Goal: Transaction & Acquisition: Book appointment/travel/reservation

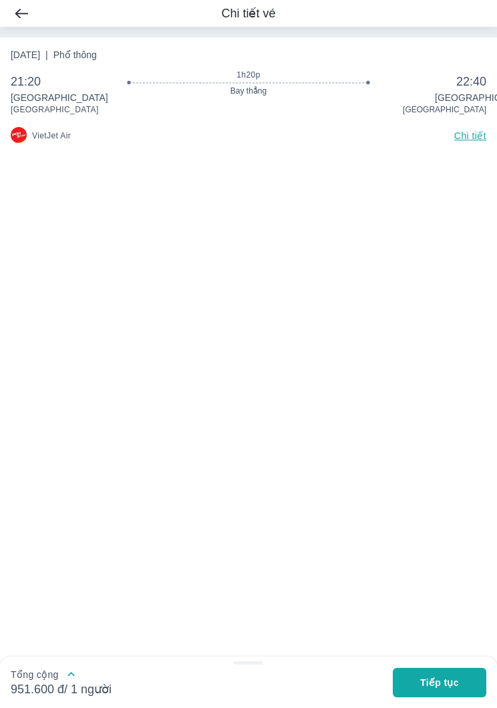
scroll to position [21, 0]
click at [59, 674] on button "Tổng cộng" at bounding box center [61, 674] width 101 height 14
click at [13, 21] on button "button" at bounding box center [21, 13] width 43 height 17
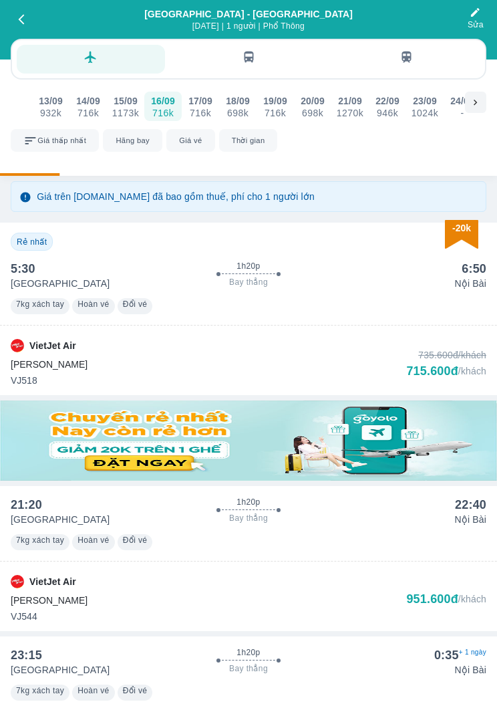
click at [195, 110] on div "716k" at bounding box center [200, 113] width 23 height 11
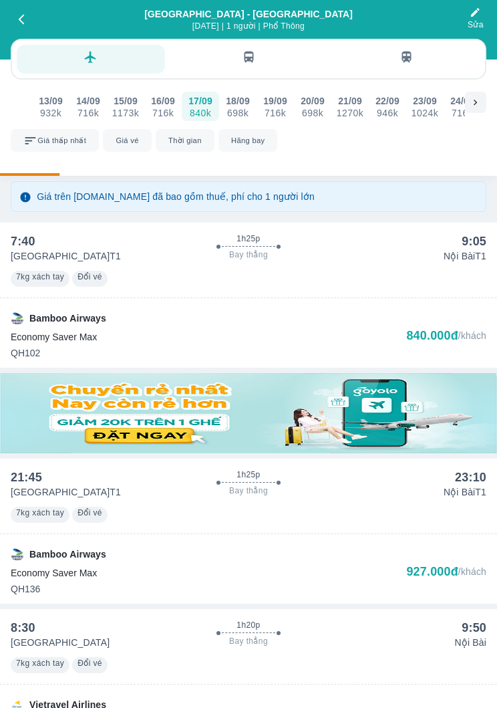
click at [155, 114] on div "716k" at bounding box center [163, 113] width 23 height 11
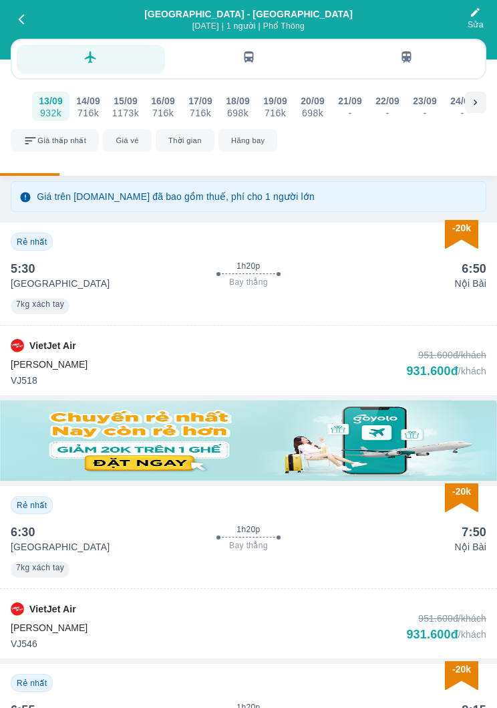
click at [82, 110] on div "716k" at bounding box center [88, 113] width 23 height 11
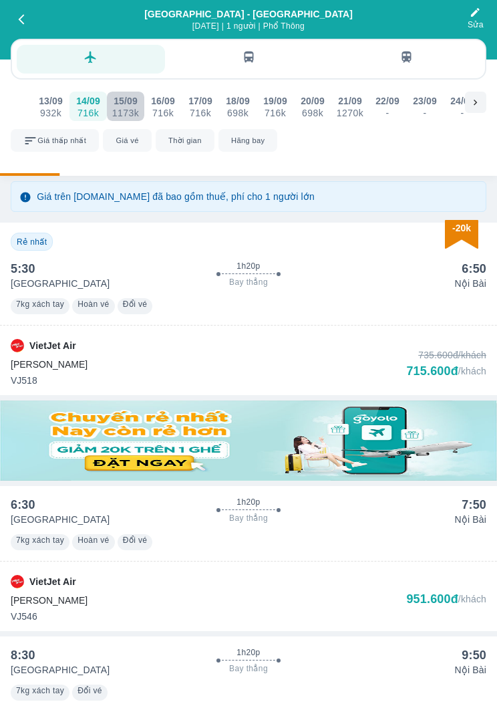
click at [128, 105] on div "15/09" at bounding box center [126, 100] width 24 height 13
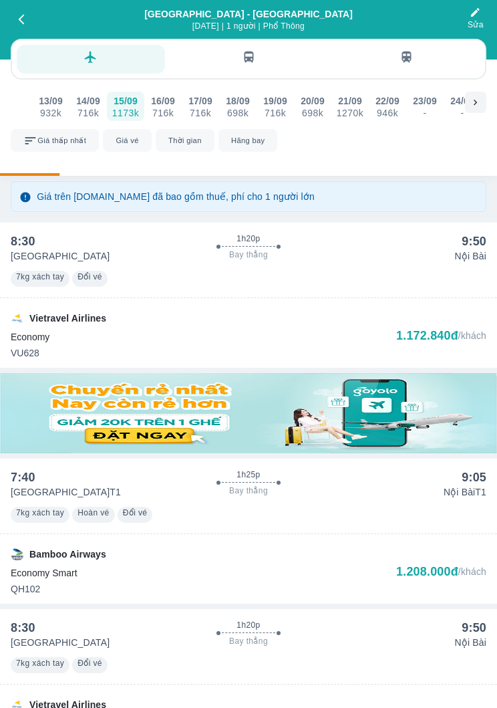
click at [160, 106] on div "16/09" at bounding box center [163, 100] width 24 height 13
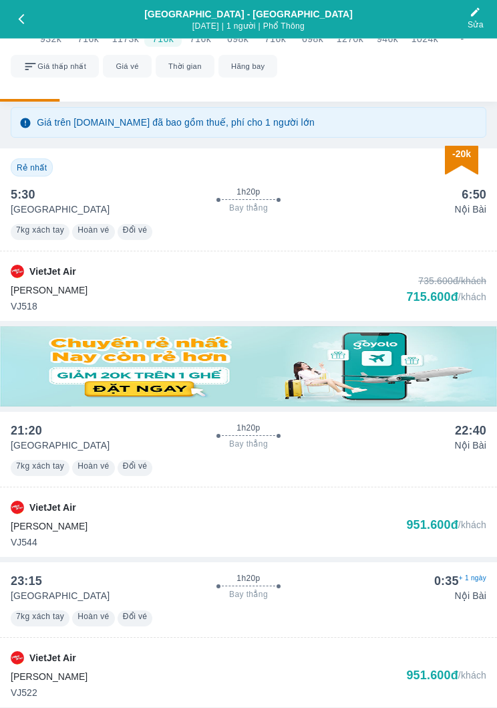
scroll to position [74, 0]
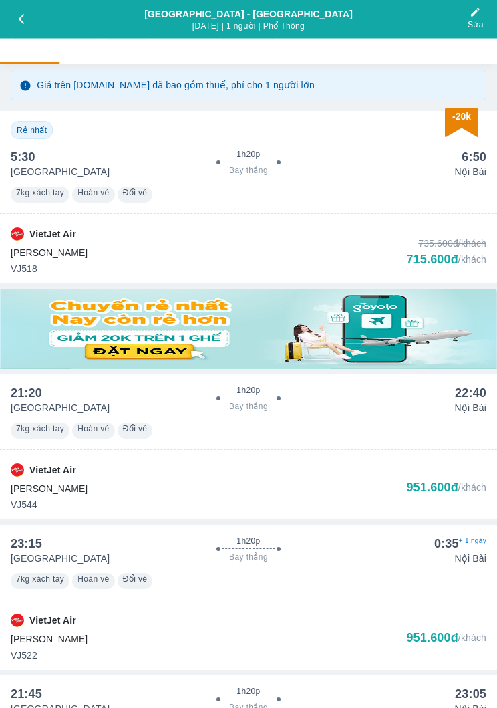
click at [461, 493] on p "/khách" at bounding box center [473, 487] width 28 height 13
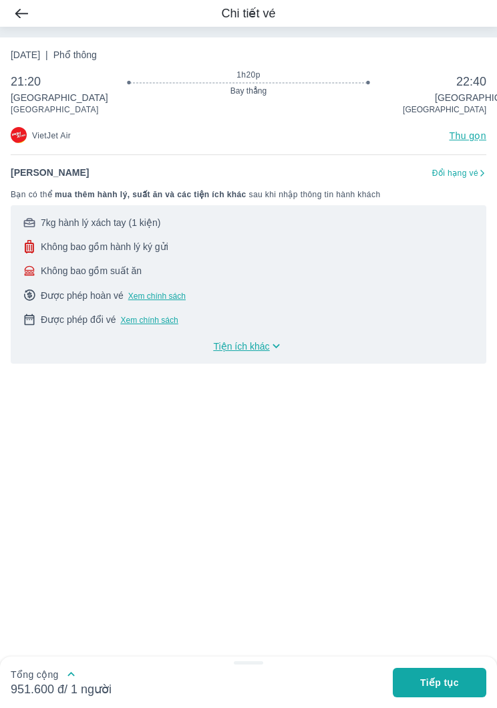
click at [75, 681] on icon "button" at bounding box center [71, 674] width 14 height 14
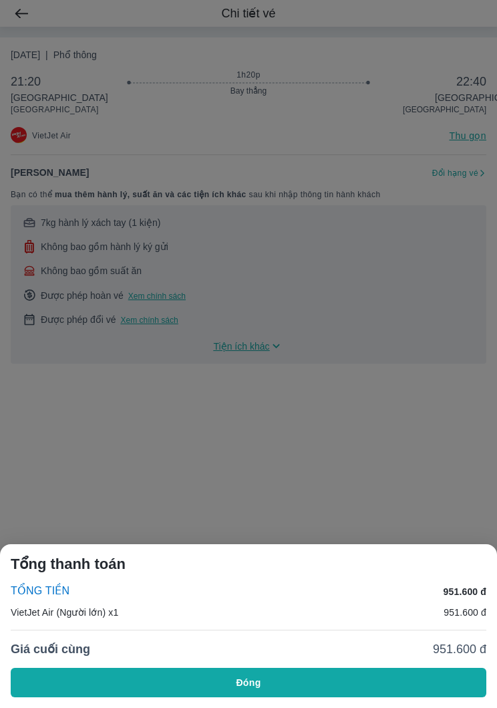
click at [55, 504] on div at bounding box center [248, 354] width 497 height 708
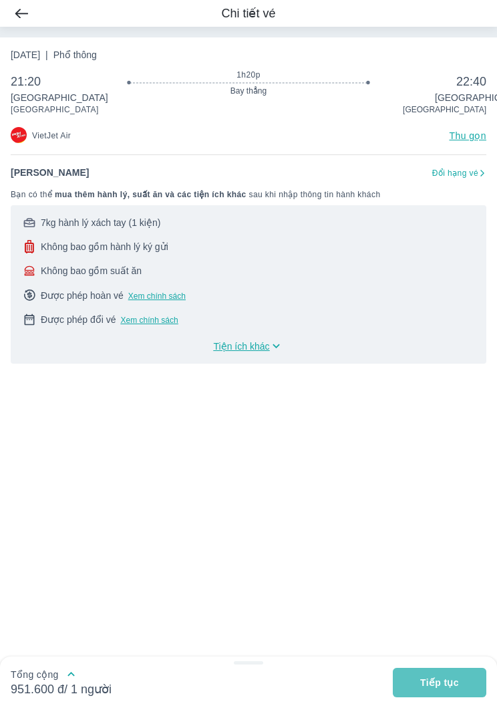
click at [429, 697] on button "Tiếp tục" at bounding box center [440, 682] width 94 height 29
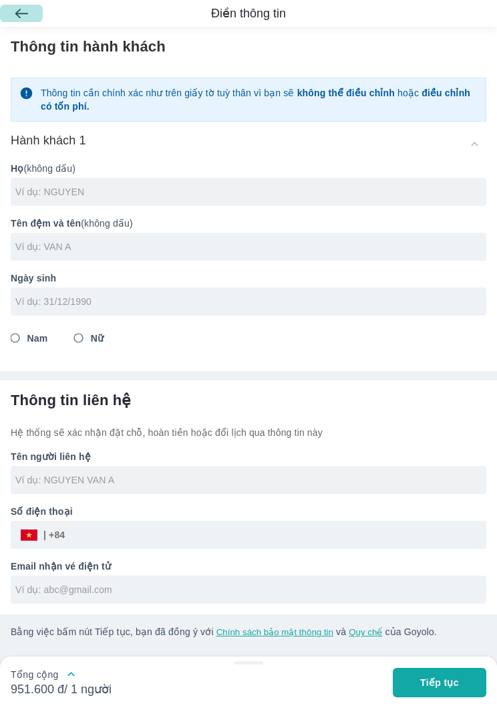
click at [14, 20] on button "button" at bounding box center [21, 13] width 43 height 17
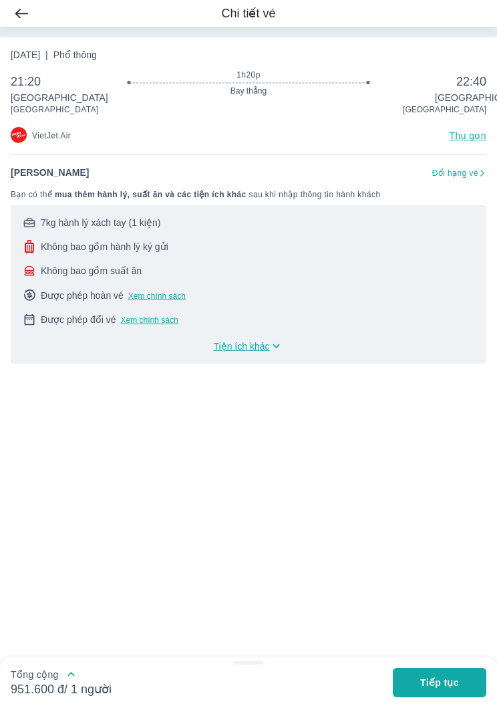
click at [16, 15] on img "button" at bounding box center [21, 13] width 13 height 9
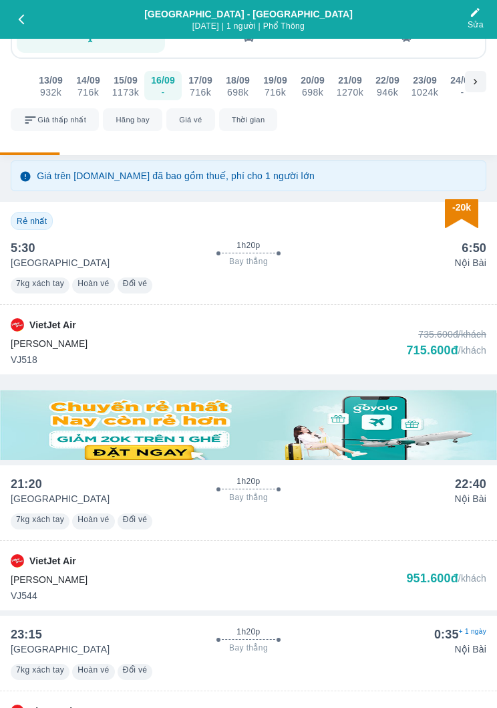
scroll to position [132, 0]
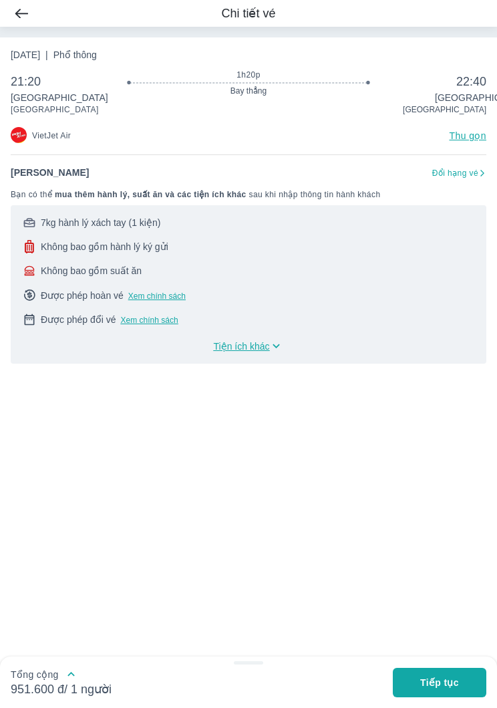
scroll to position [21, 0]
